Goal: Book appointment/travel/reservation

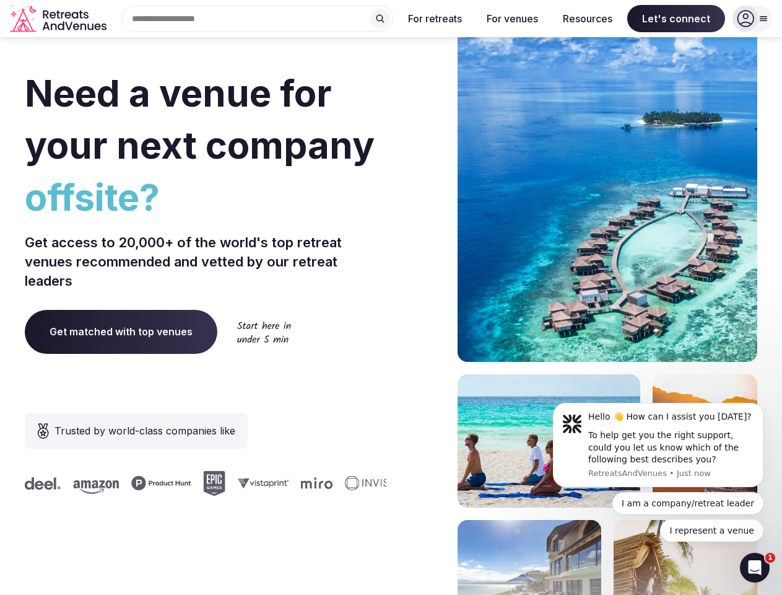
click at [391, 297] on div "Need a venue for your next company offsite? Get access to 20,000+ of the world'…" at bounding box center [391, 371] width 733 height 747
click at [258, 19] on div "Search Popular Destinations [GEOGRAPHIC_DATA], [GEOGRAPHIC_DATA] [GEOGRAPHIC_DA…" at bounding box center [253, 19] width 282 height 26
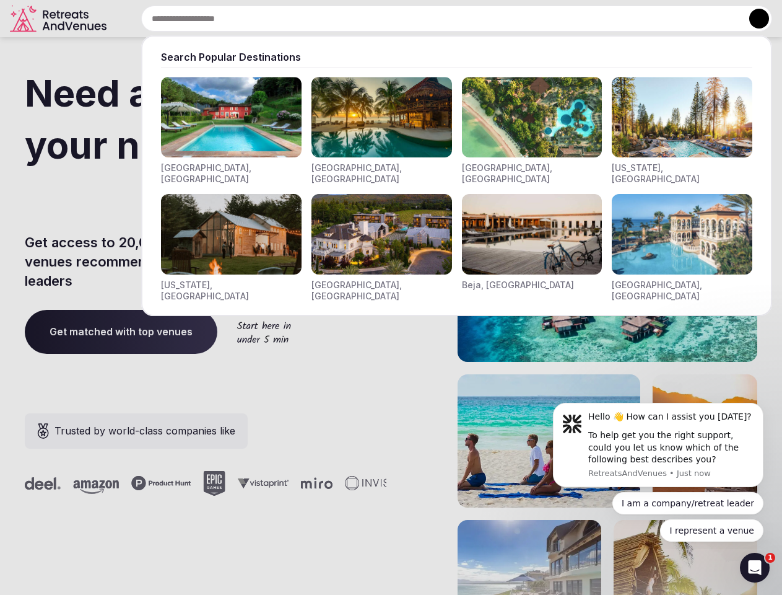
click at [380, 19] on input "text" at bounding box center [456, 19] width 631 height 26
click at [436, 19] on input "text" at bounding box center [456, 19] width 631 height 26
click at [512, 19] on input "text" at bounding box center [456, 19] width 631 height 26
click at [588, 19] on input "text" at bounding box center [456, 19] width 631 height 26
click at [677, 19] on input "text" at bounding box center [456, 19] width 631 height 26
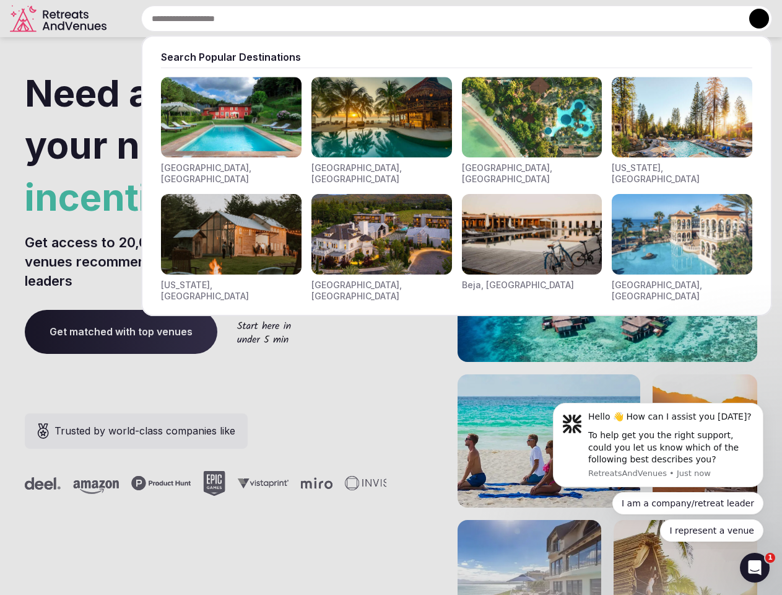
click at [753, 19] on button at bounding box center [760, 19] width 20 height 20
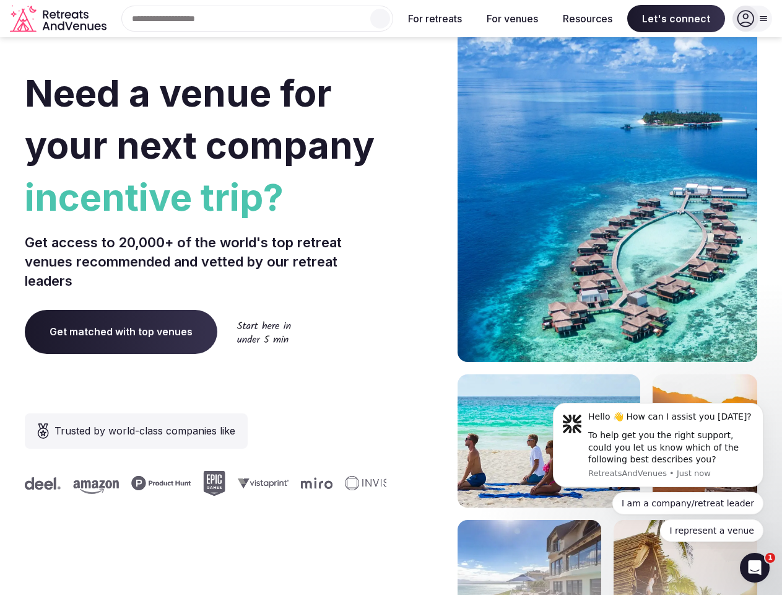
click at [659, 445] on div "To help get you the right support, could you let us know which of the following…" at bounding box center [672, 447] width 166 height 37
